Goal: Task Accomplishment & Management: Use online tool/utility

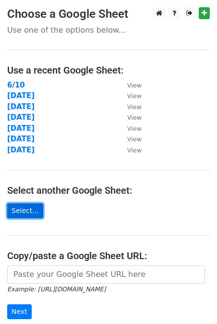
click at [16, 206] on link "Select..." at bounding box center [25, 210] width 36 height 15
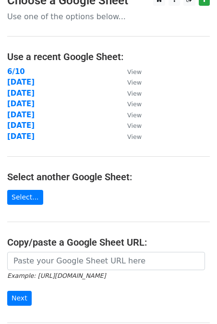
scroll to position [15, 0]
